Goal: Information Seeking & Learning: Understand process/instructions

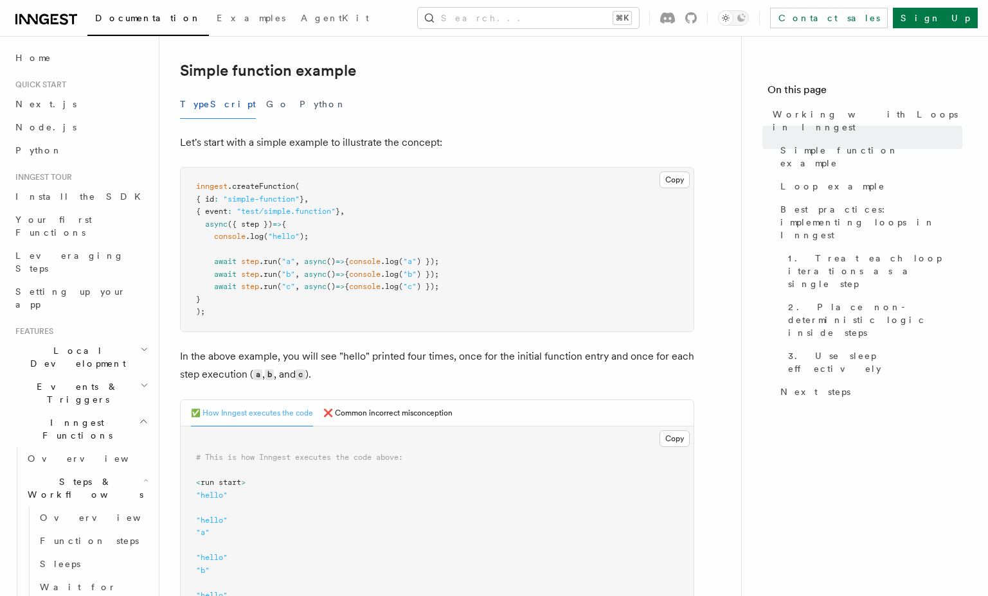
scroll to position [131, 0]
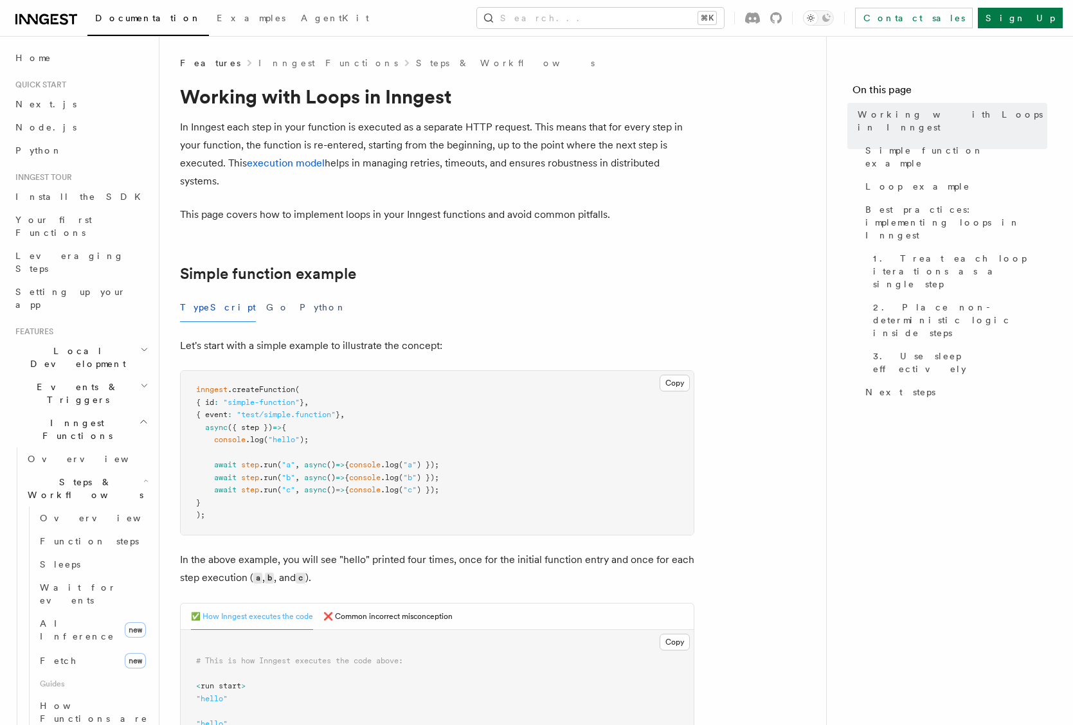
click at [334, 130] on p "In Inngest each step in your function is executed as a separate HTTP request. T…" at bounding box center [437, 154] width 514 height 72
